Goal: Task Accomplishment & Management: Complete application form

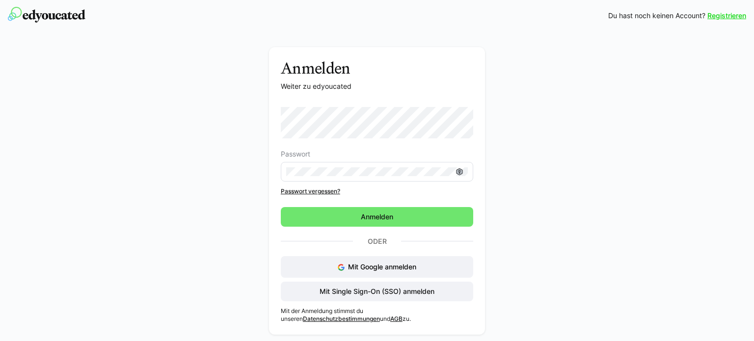
click at [356, 166] on eds-input at bounding box center [377, 172] width 192 height 20
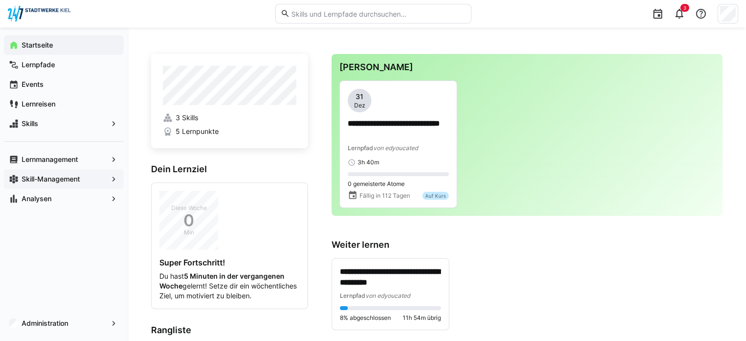
click at [116, 180] on eds-icon at bounding box center [114, 179] width 10 height 10
click at [115, 198] on eds-icon at bounding box center [114, 199] width 10 height 10
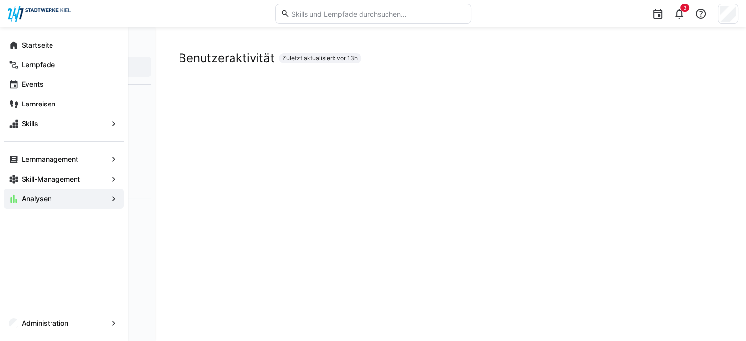
click at [108, 200] on div "Analysen" at bounding box center [64, 199] width 120 height 20
click at [52, 201] on span "Analysen" at bounding box center [63, 199] width 87 height 10
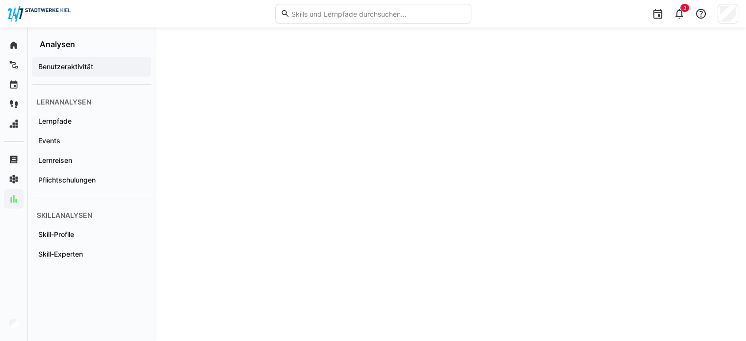
scroll to position [210, 0]
click at [0, 0] on app-navigation-label "Skill-Profile" at bounding box center [0, 0] width 0 height 0
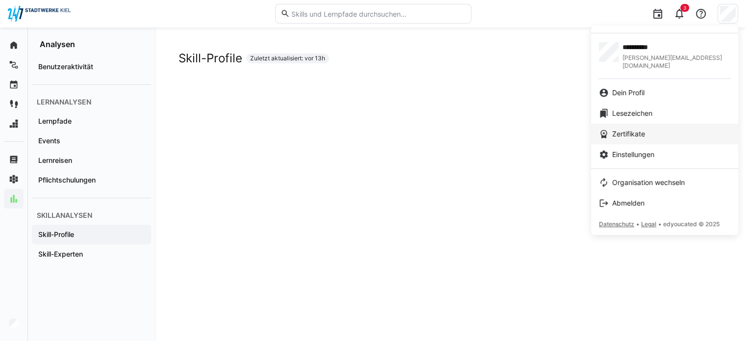
click at [624, 129] on span "Zertifikate" at bounding box center [628, 134] width 33 height 10
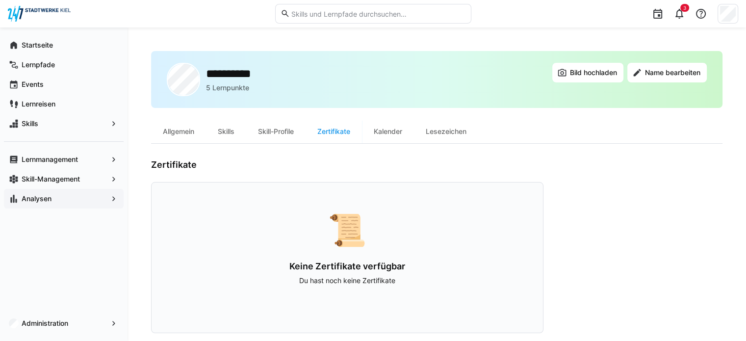
scroll to position [15, 0]
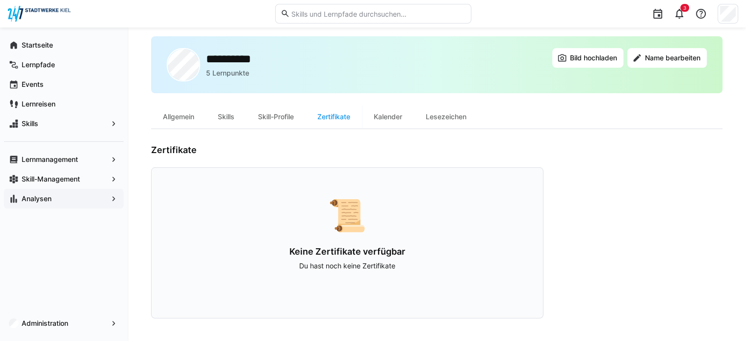
click at [343, 256] on h3 "Keine Zertifikate verfügbar" at bounding box center [347, 251] width 329 height 11
click at [177, 111] on div "Allgemein" at bounding box center [178, 117] width 55 height 24
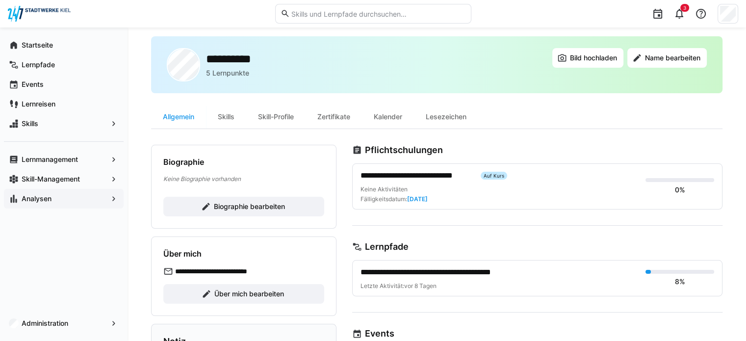
scroll to position [12, 0]
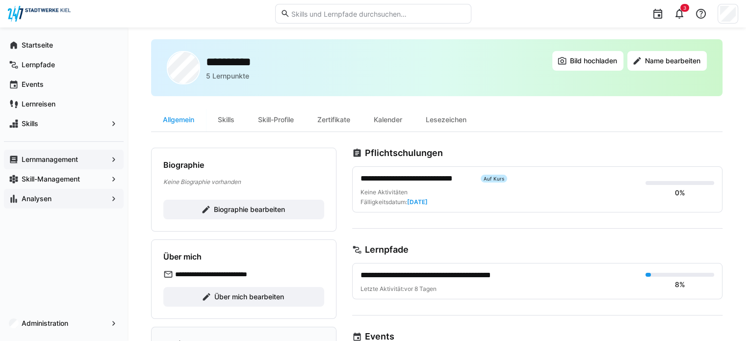
click at [109, 158] on eds-icon at bounding box center [114, 160] width 10 height 10
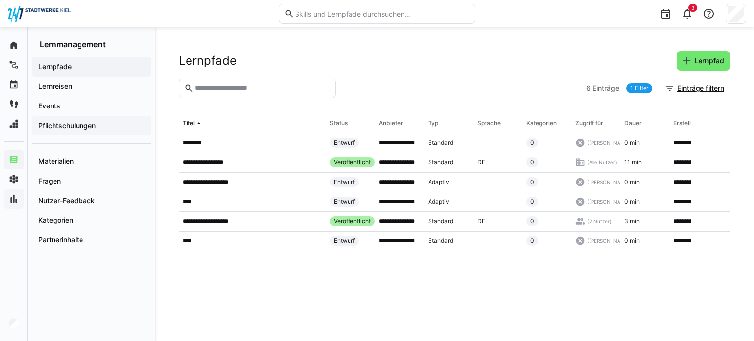
click at [0, 0] on app-navigation-label "Pflichtschulungen" at bounding box center [0, 0] width 0 height 0
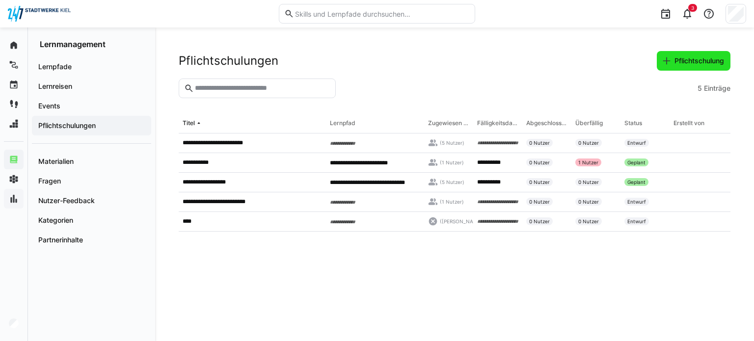
click at [682, 59] on span "Pflichtschulung" at bounding box center [699, 61] width 53 height 10
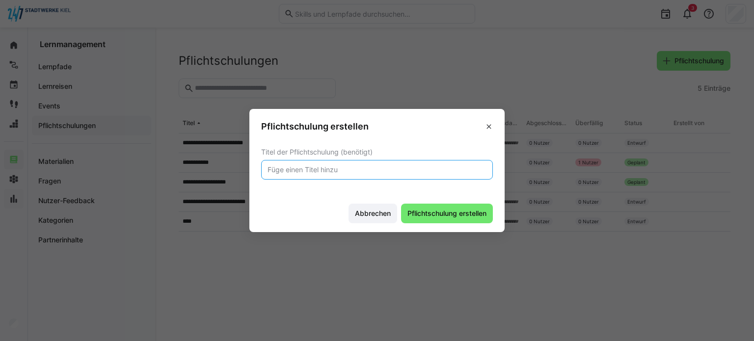
click at [404, 165] on input "text" at bounding box center [376, 169] width 221 height 9
type input "P"
type input "Die Pflicht"
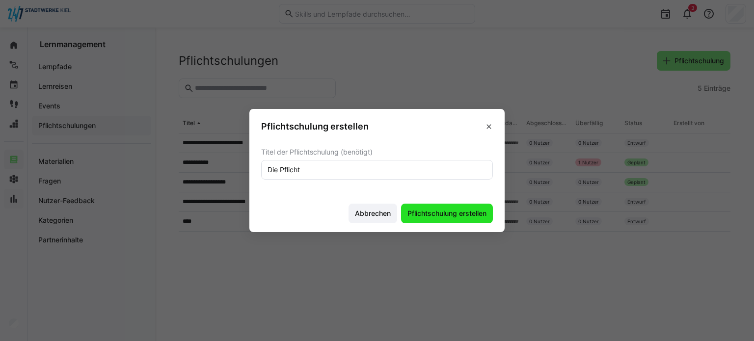
click at [433, 212] on span "Pflichtschulung erstellen" at bounding box center [447, 214] width 82 height 10
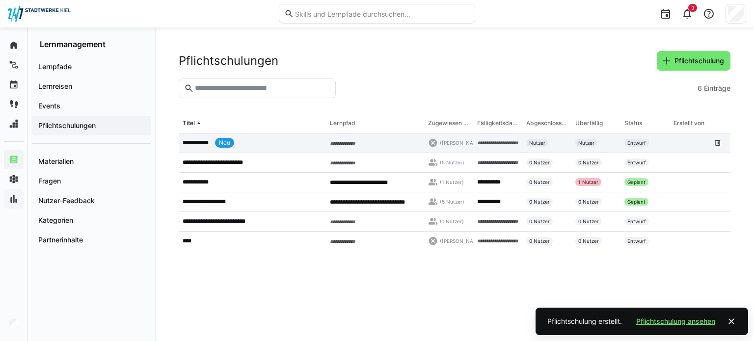
click at [657, 143] on div "Entwurf" at bounding box center [644, 143] width 49 height 20
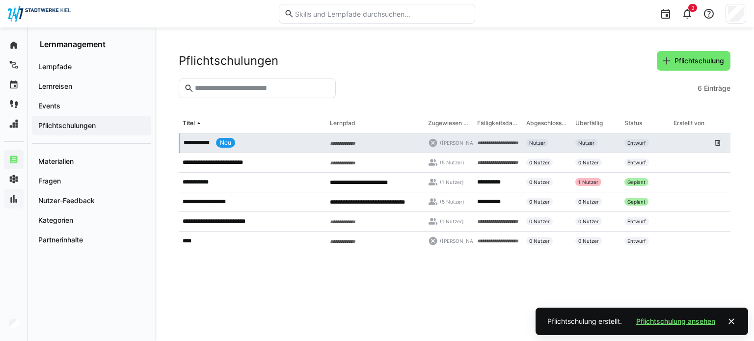
click at [657, 143] on div "Entwurf" at bounding box center [644, 143] width 49 height 20
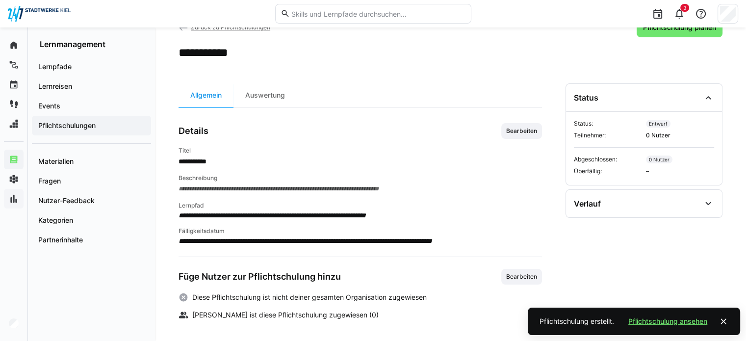
scroll to position [35, 0]
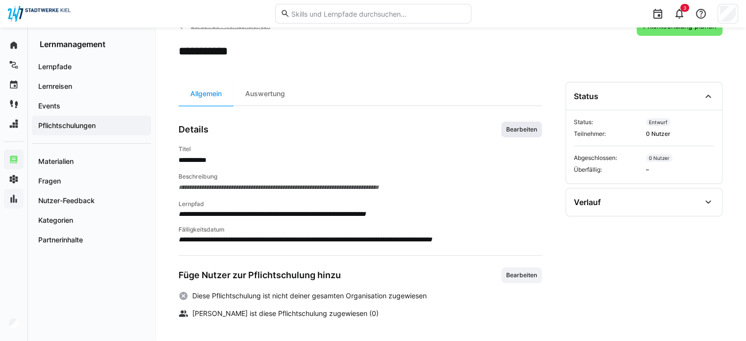
click at [508, 131] on span "Bearbeiten" at bounding box center [521, 130] width 33 height 8
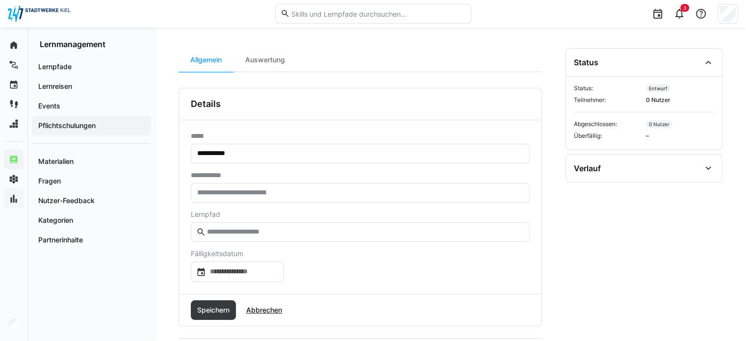
scroll to position [151, 0]
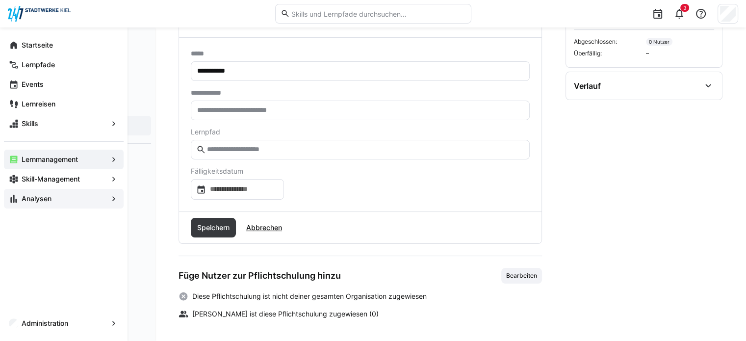
click at [11, 33] on div "Startseite Lernpfade Events Lernreisen Skills Lernmanagement Skill-Management A…" at bounding box center [64, 121] width 128 height 189
click at [14, 43] on eds-icon at bounding box center [14, 45] width 10 height 10
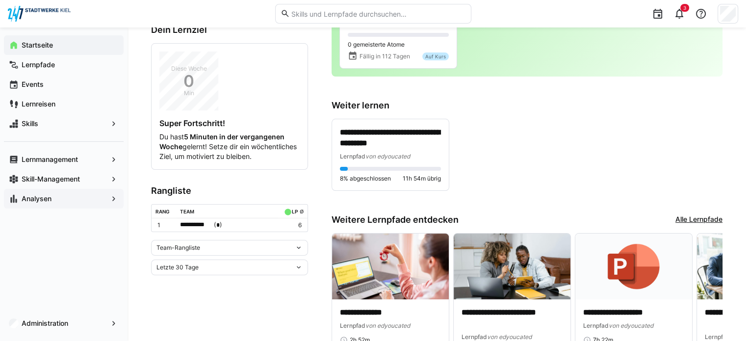
scroll to position [137, 0]
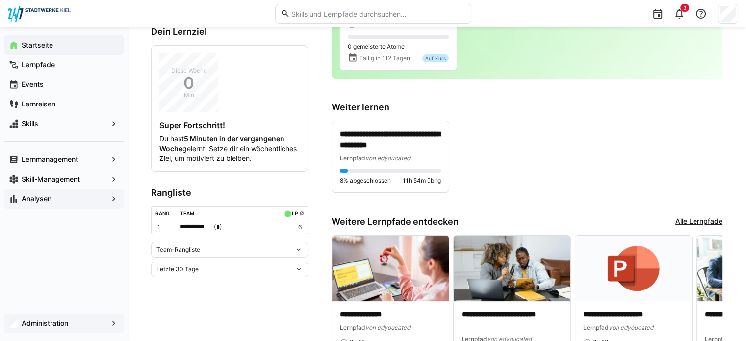
click at [120, 322] on div "Administration" at bounding box center [64, 324] width 120 height 20
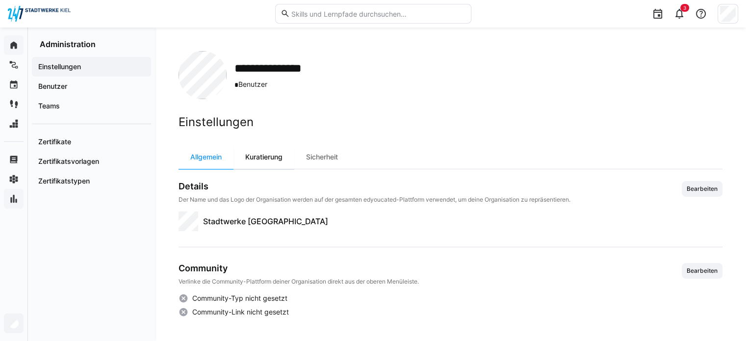
click at [273, 159] on div "Kuratierung" at bounding box center [264, 157] width 61 height 24
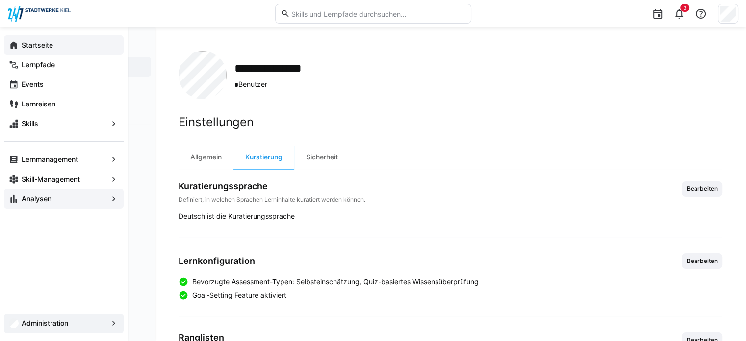
click at [0, 0] on app-navigation-label "Startseite" at bounding box center [0, 0] width 0 height 0
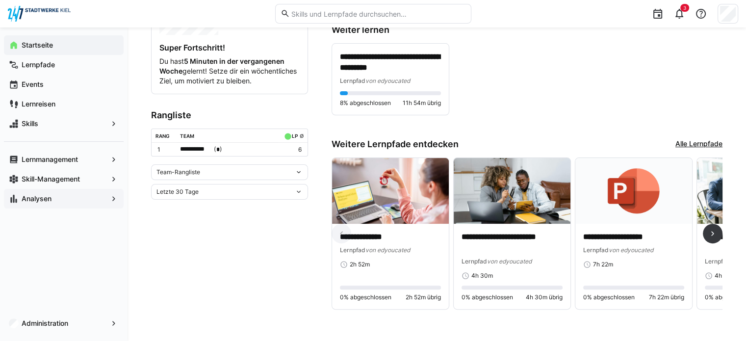
scroll to position [219, 0]
